Goal: Task Accomplishment & Management: Use online tool/utility

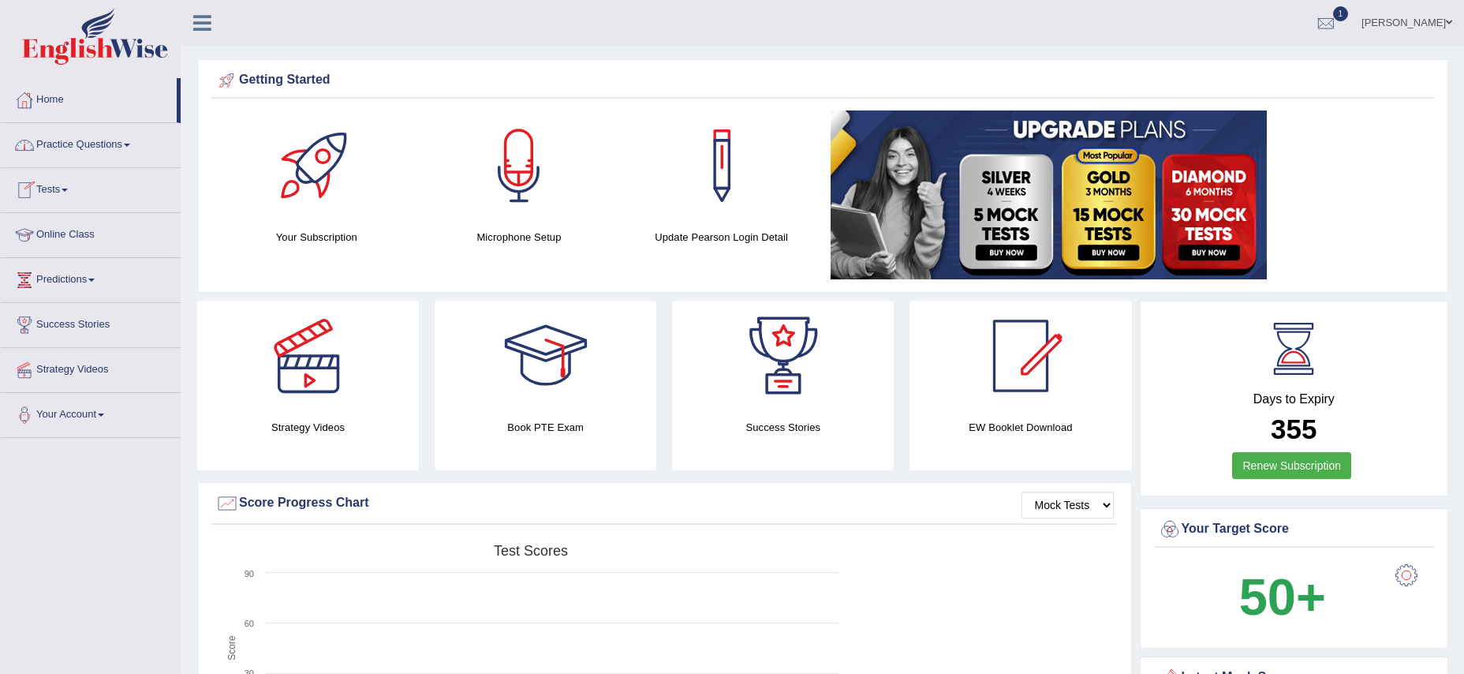
click at [68, 191] on span at bounding box center [65, 190] width 6 height 3
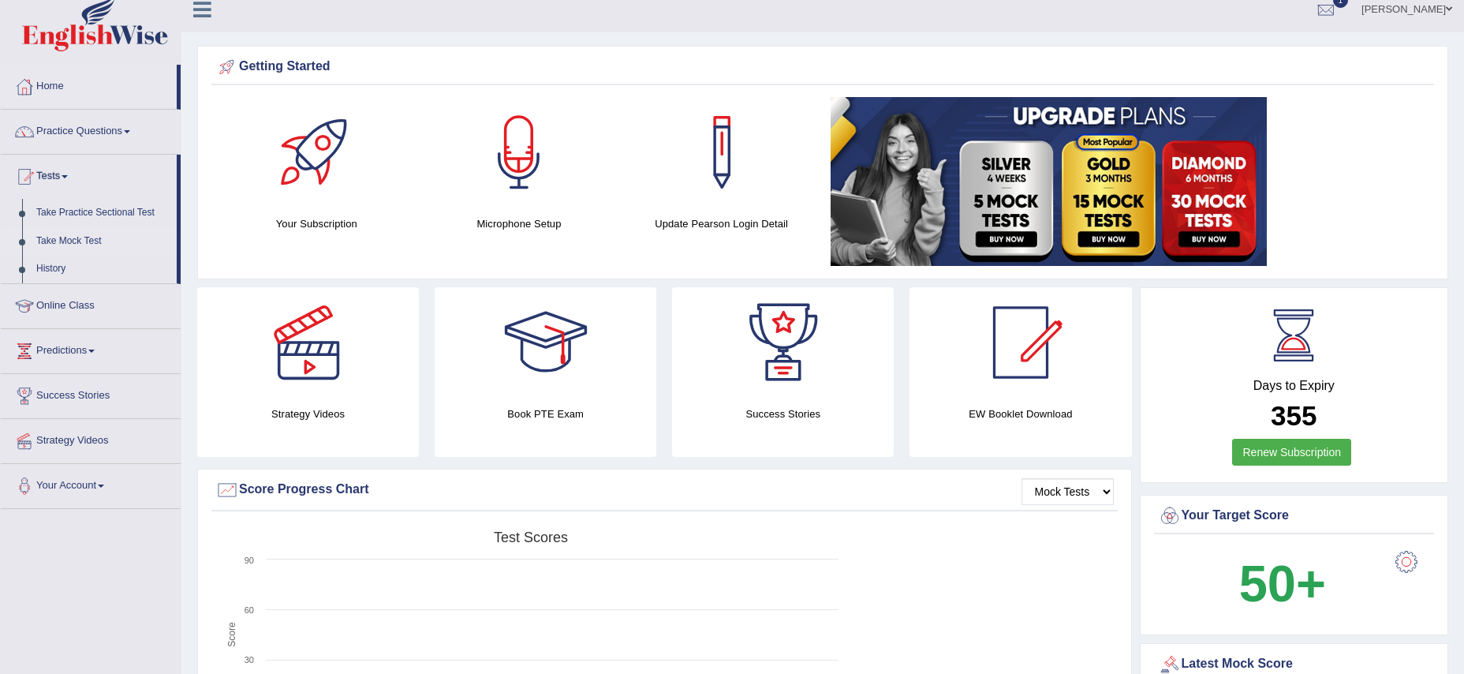
click at [92, 241] on link "Take Mock Test" at bounding box center [103, 241] width 148 height 28
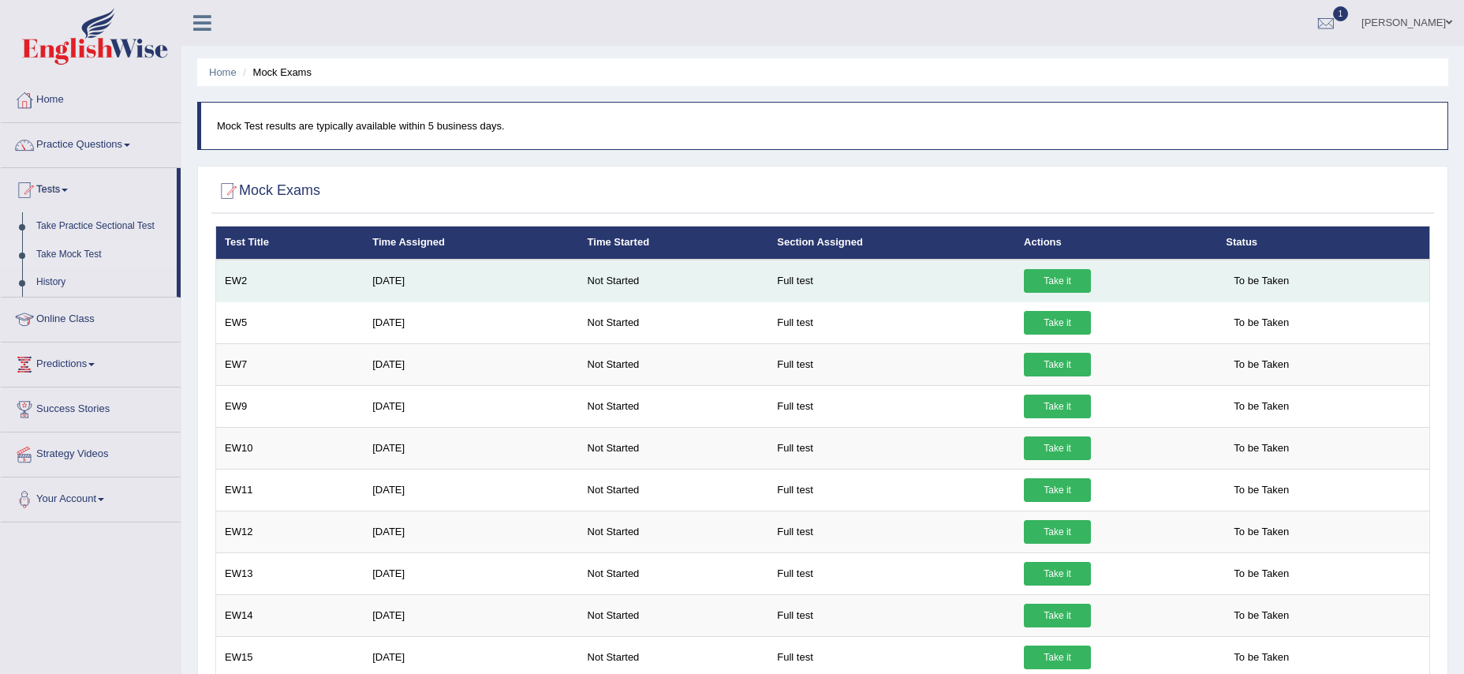
click at [1064, 285] on link "Take it" at bounding box center [1057, 281] width 67 height 24
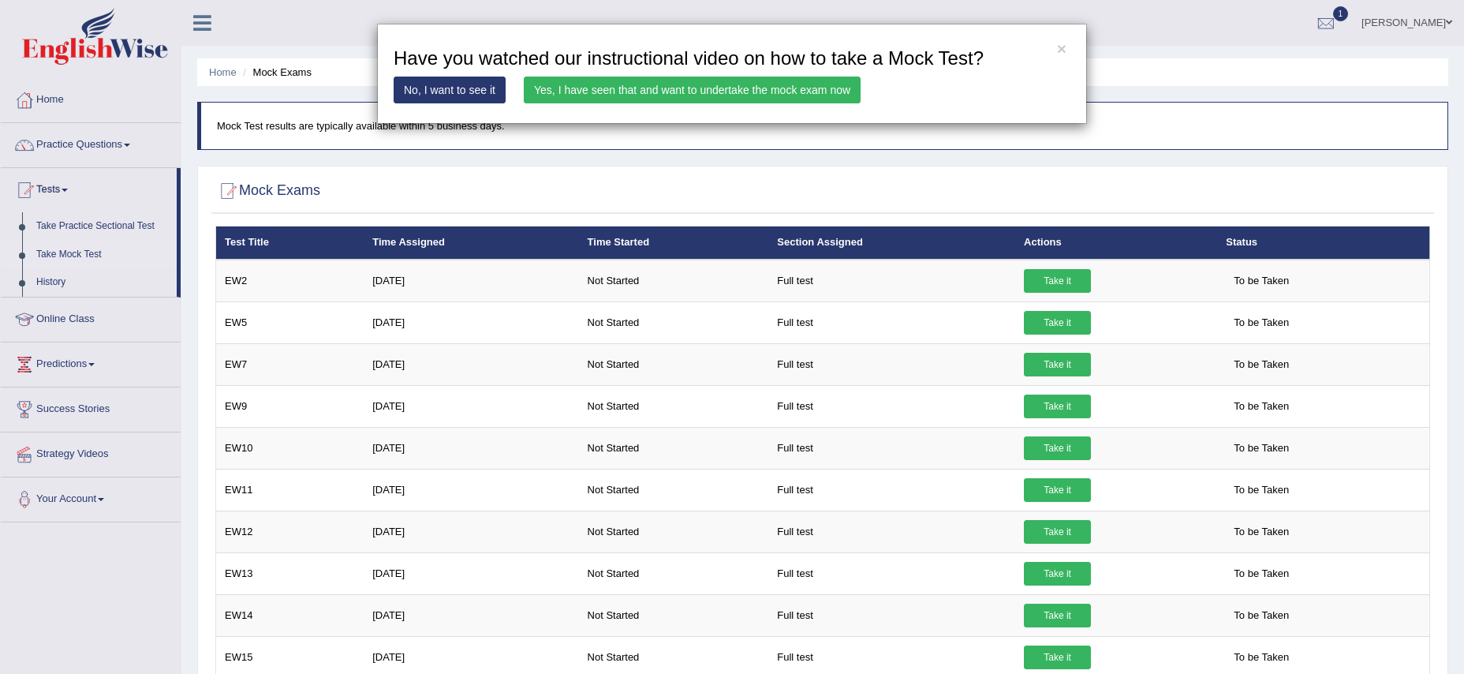
click at [731, 89] on link "Yes, I have seen that and want to undertake the mock exam now" at bounding box center [692, 90] width 337 height 27
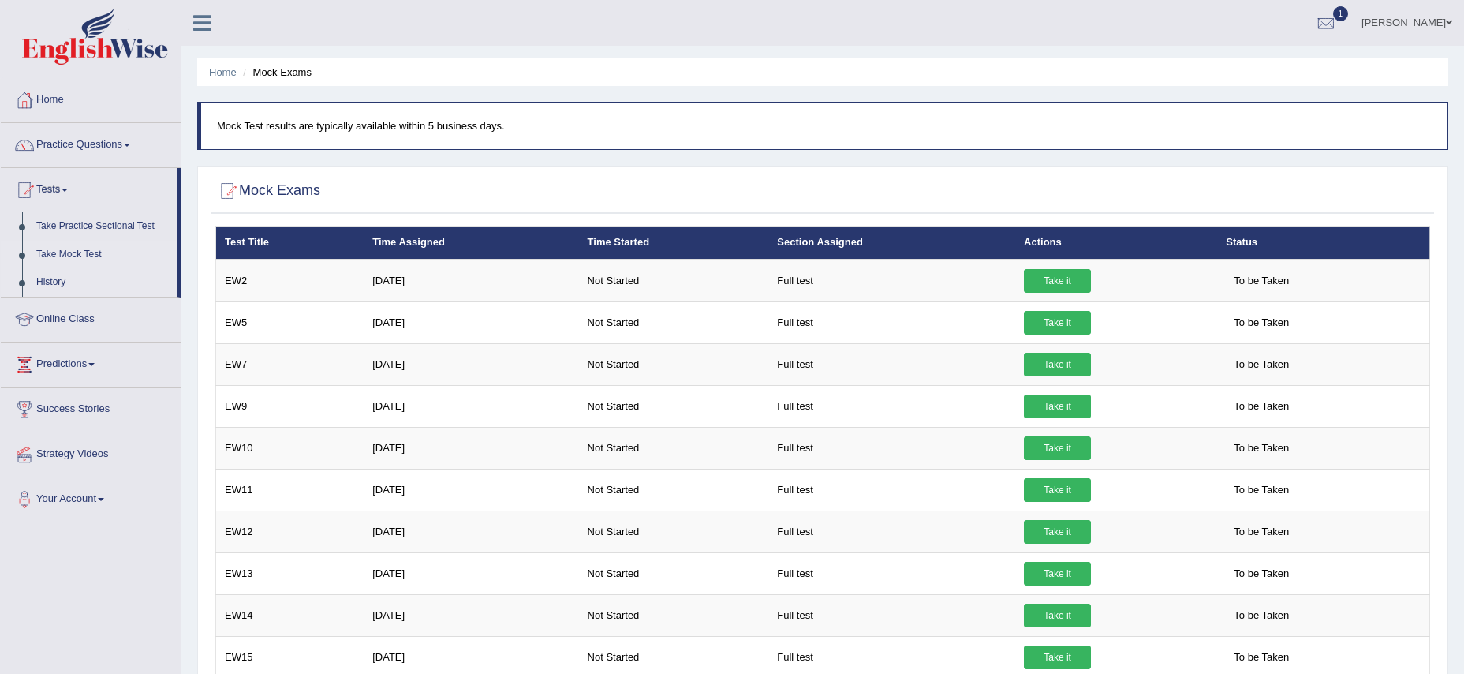
click at [72, 279] on link "History" at bounding box center [103, 282] width 148 height 28
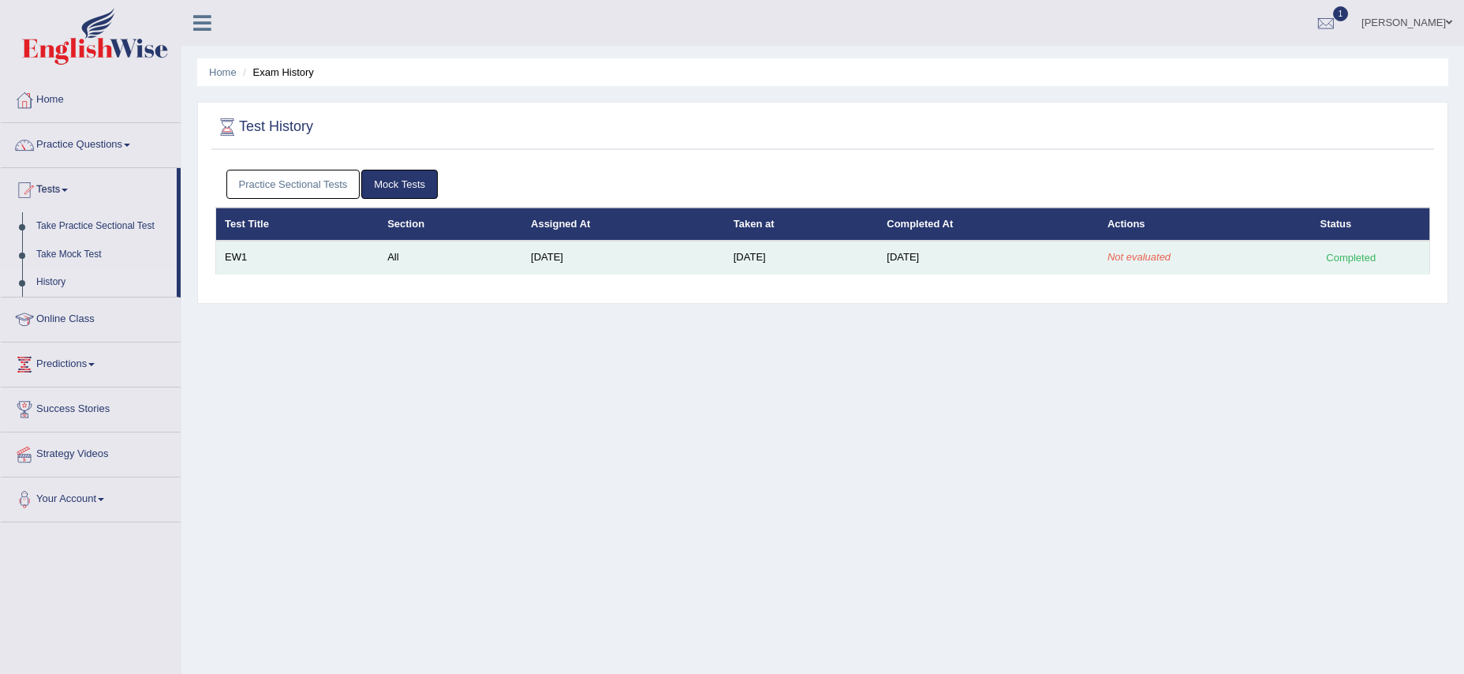
click at [1171, 258] on em "Not evaluated" at bounding box center [1139, 257] width 63 height 12
click at [924, 260] on td "[DATE]" at bounding box center [988, 257] width 221 height 33
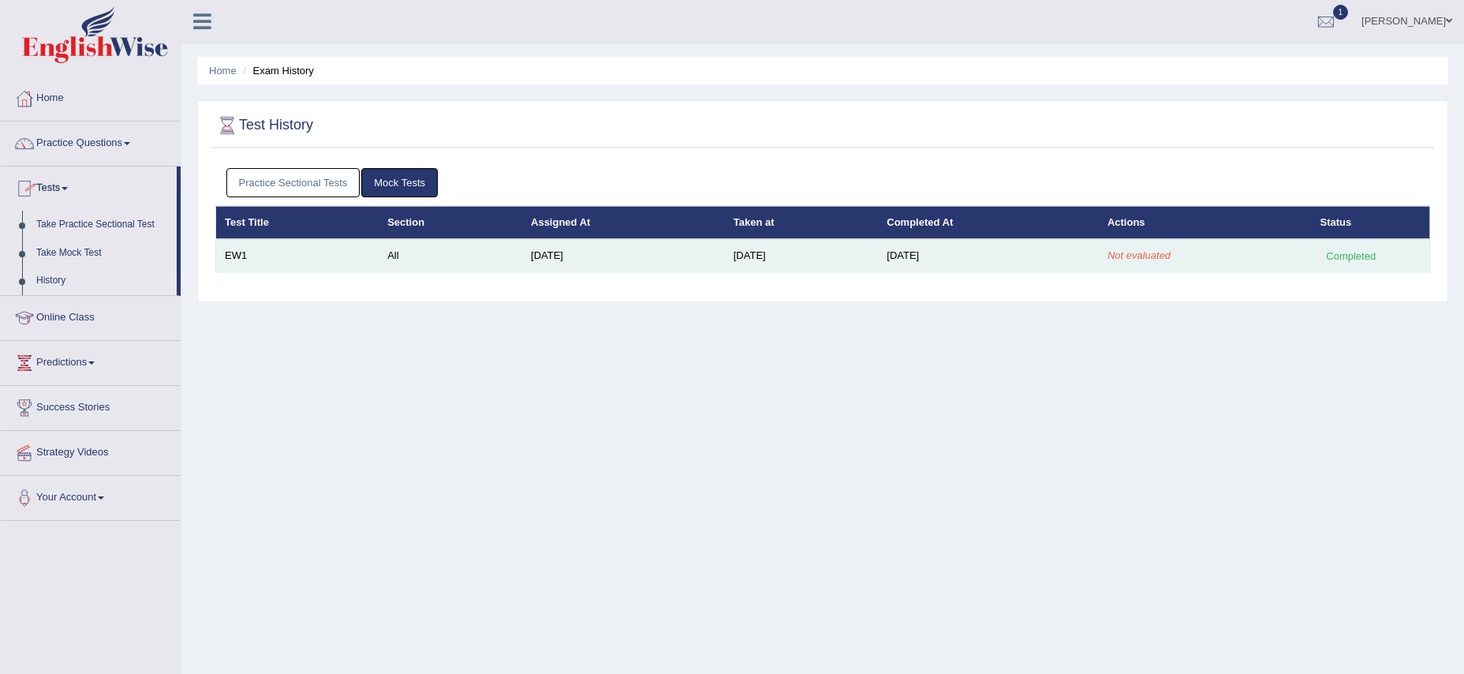
scroll to position [2, 0]
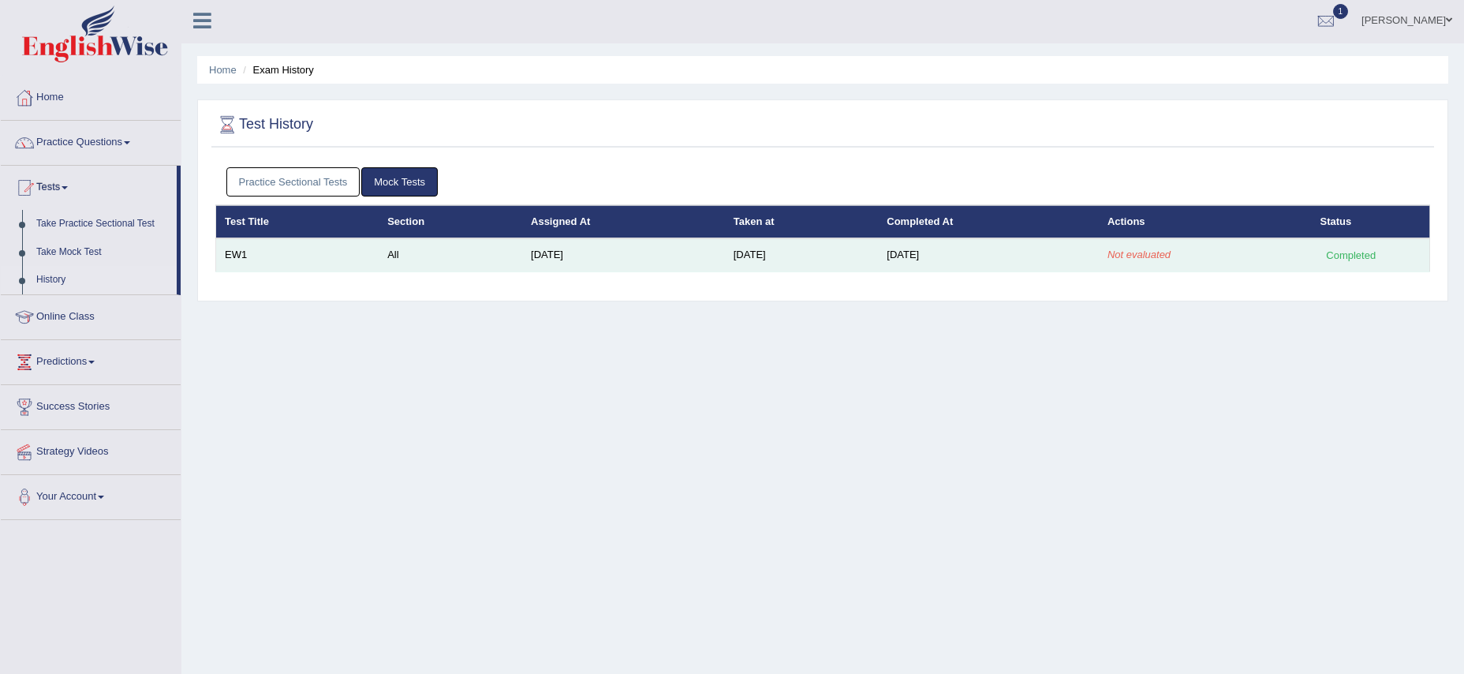
click at [567, 261] on td "[DATE]" at bounding box center [623, 254] width 203 height 33
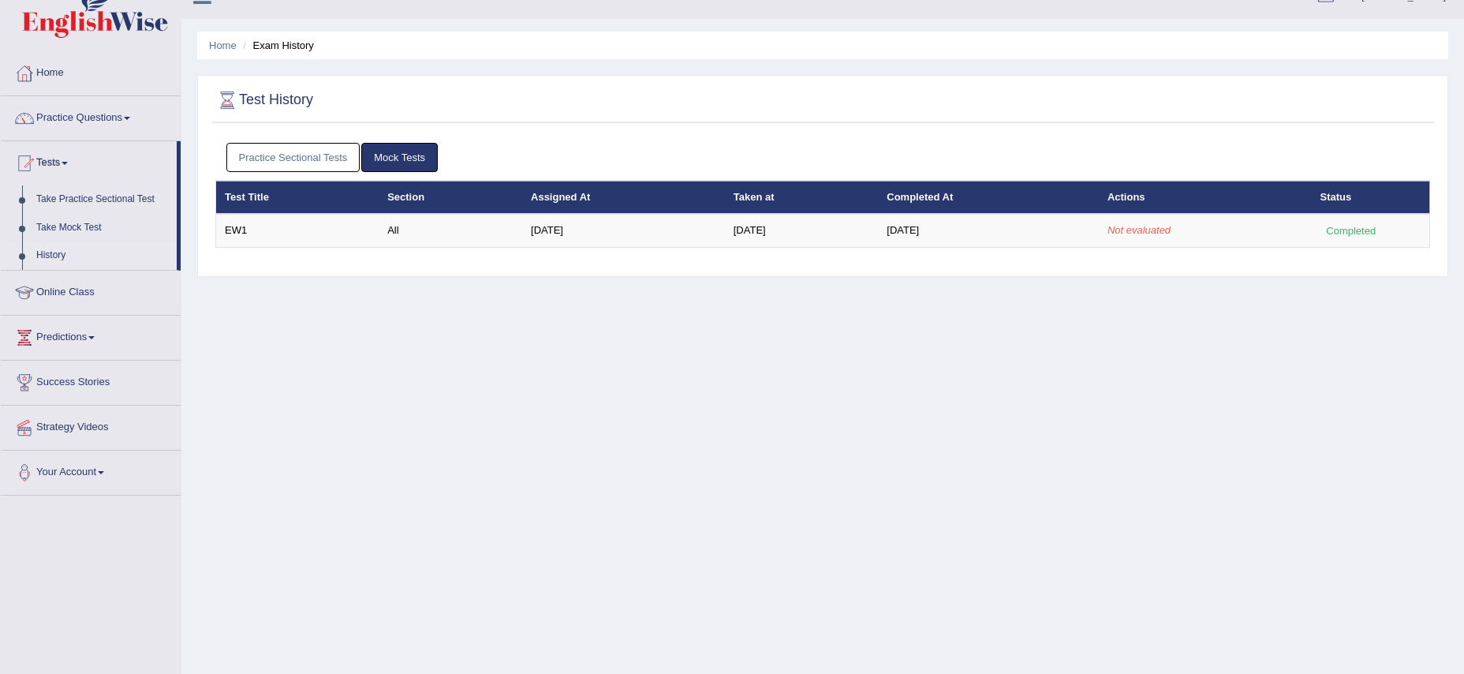
click at [297, 162] on link "Practice Sectional Tests" at bounding box center [293, 157] width 134 height 29
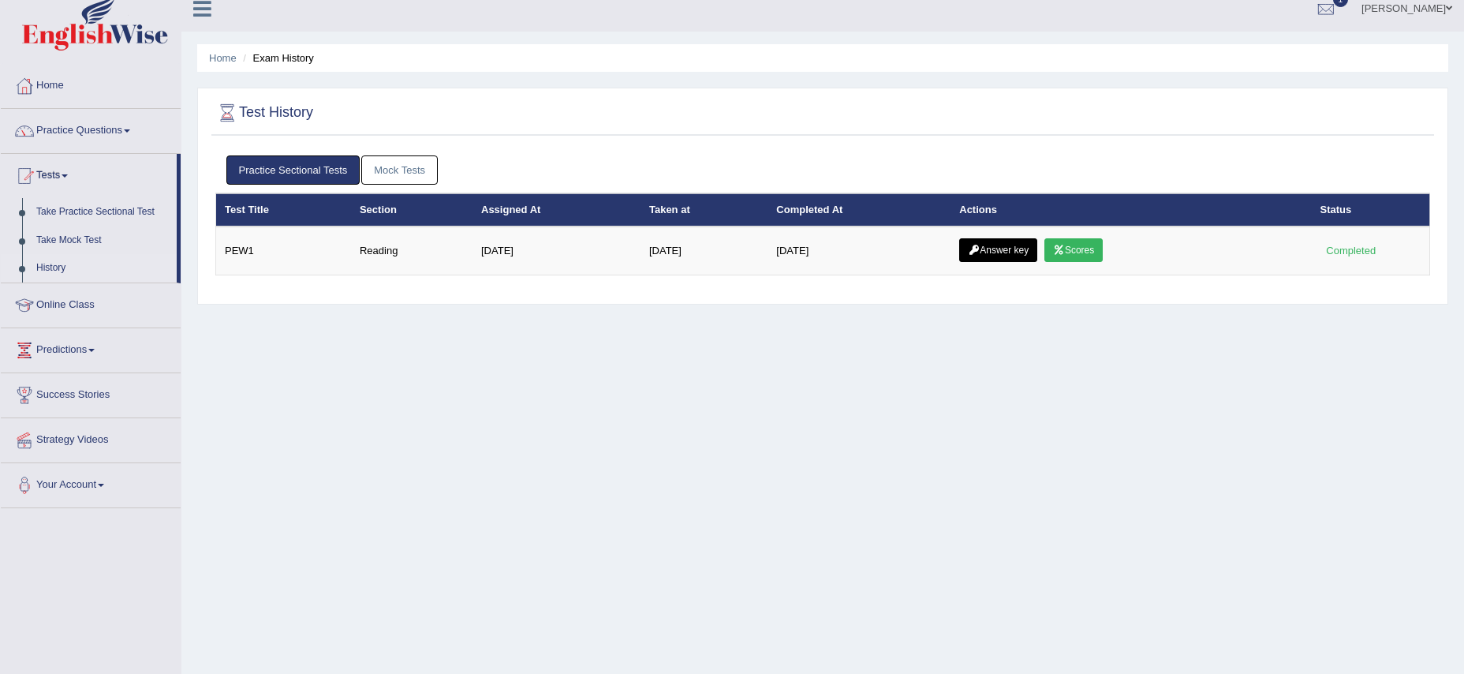
scroll to position [12, 0]
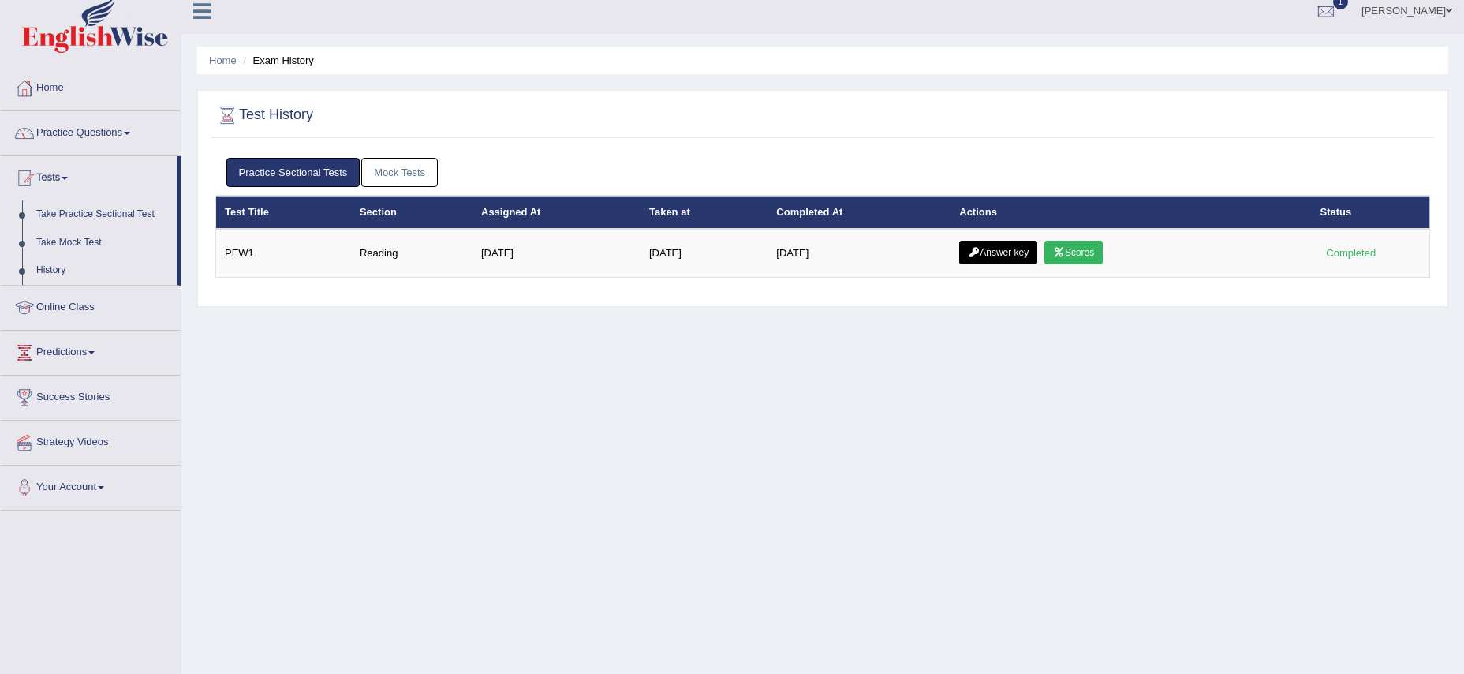
click at [409, 162] on link "Mock Tests" at bounding box center [399, 172] width 77 height 29
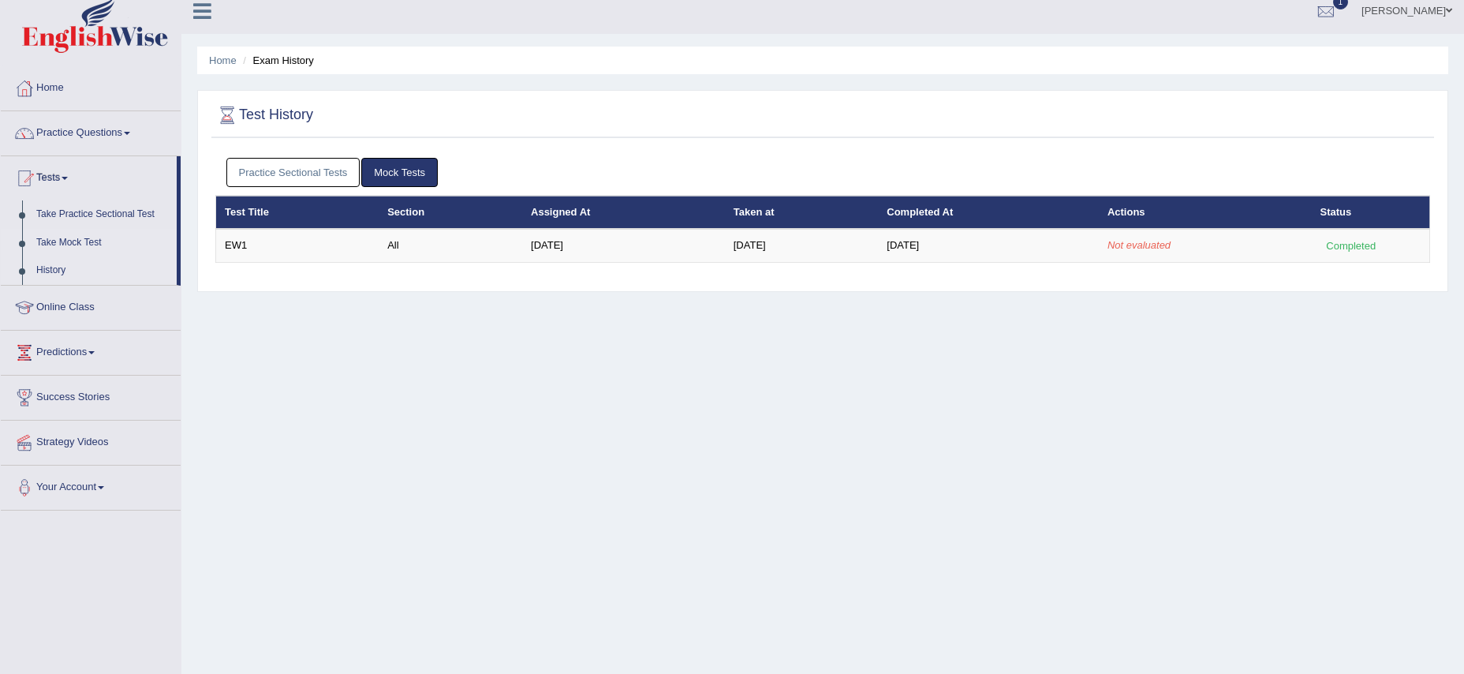
click at [62, 244] on link "Take Mock Test" at bounding box center [103, 243] width 148 height 28
